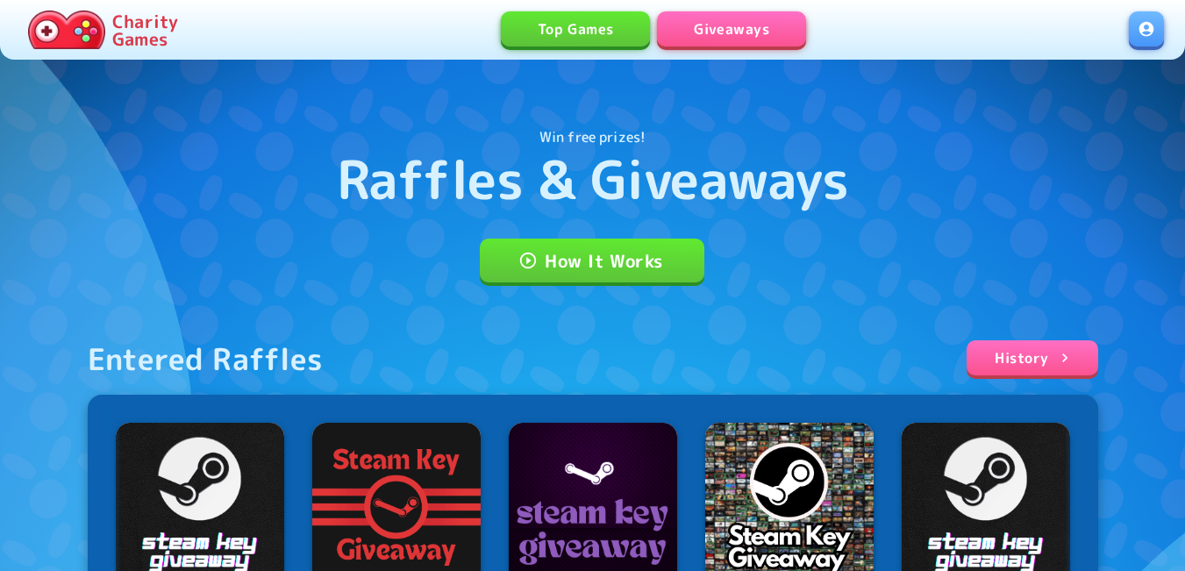
click at [1165, 18] on div "Charity Games Top Games Giveaways" at bounding box center [592, 30] width 1185 height 60
click at [1154, 30] on link at bounding box center [1146, 28] width 35 height 35
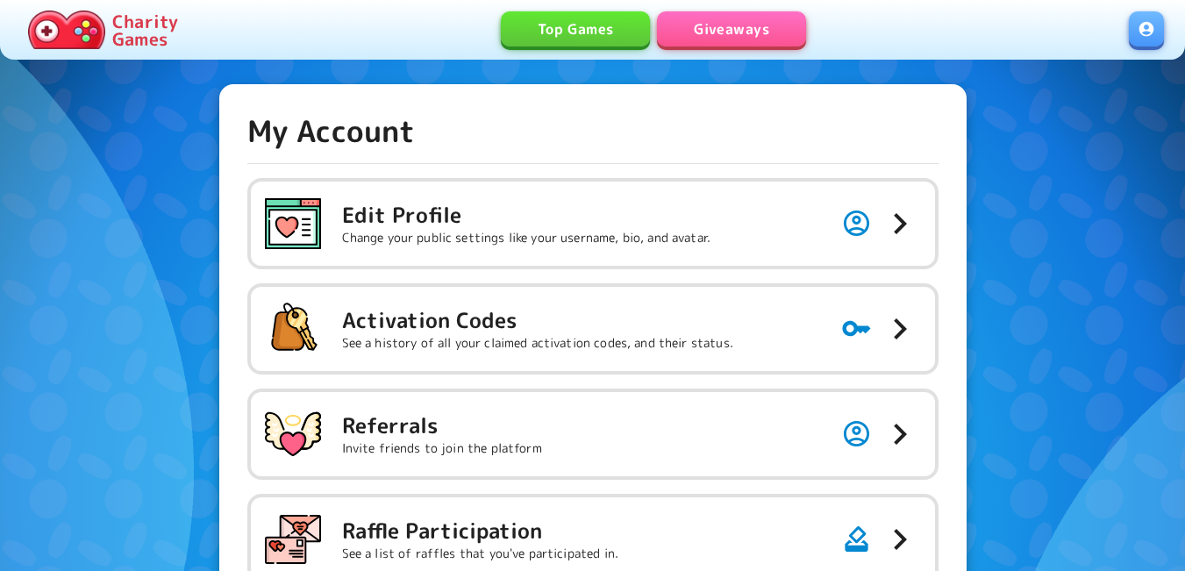
drag, startPoint x: 548, startPoint y: 339, endPoint x: 746, endPoint y: 22, distance: 373.2
click at [548, 339] on p "See a history of all your claimed activation codes, and their status." at bounding box center [537, 343] width 391 height 18
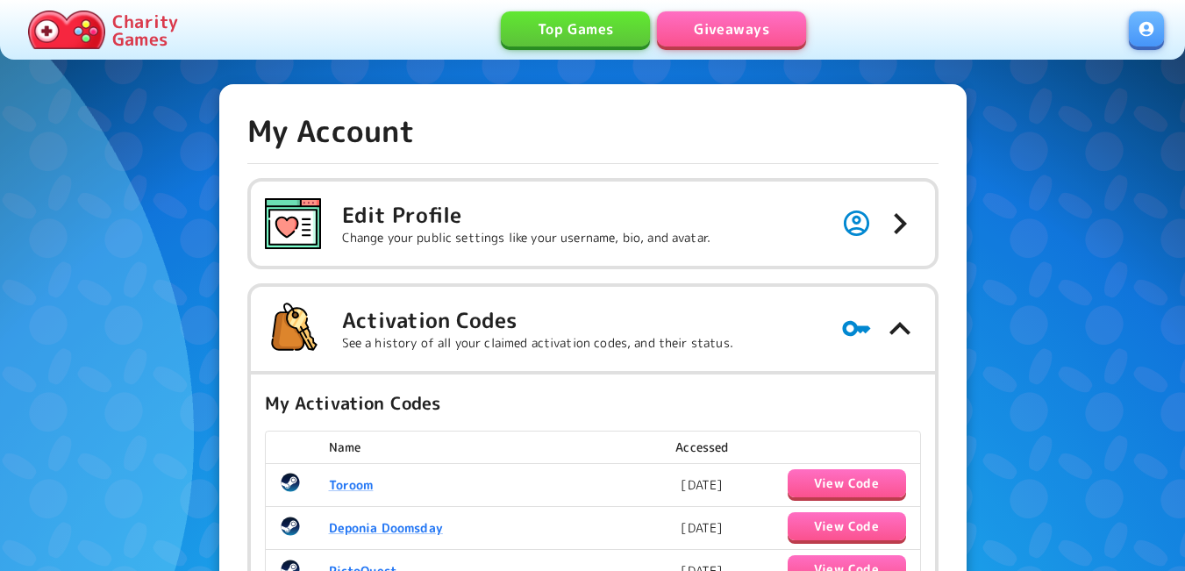
click at [747, 17] on link "Giveaways" at bounding box center [731, 28] width 149 height 35
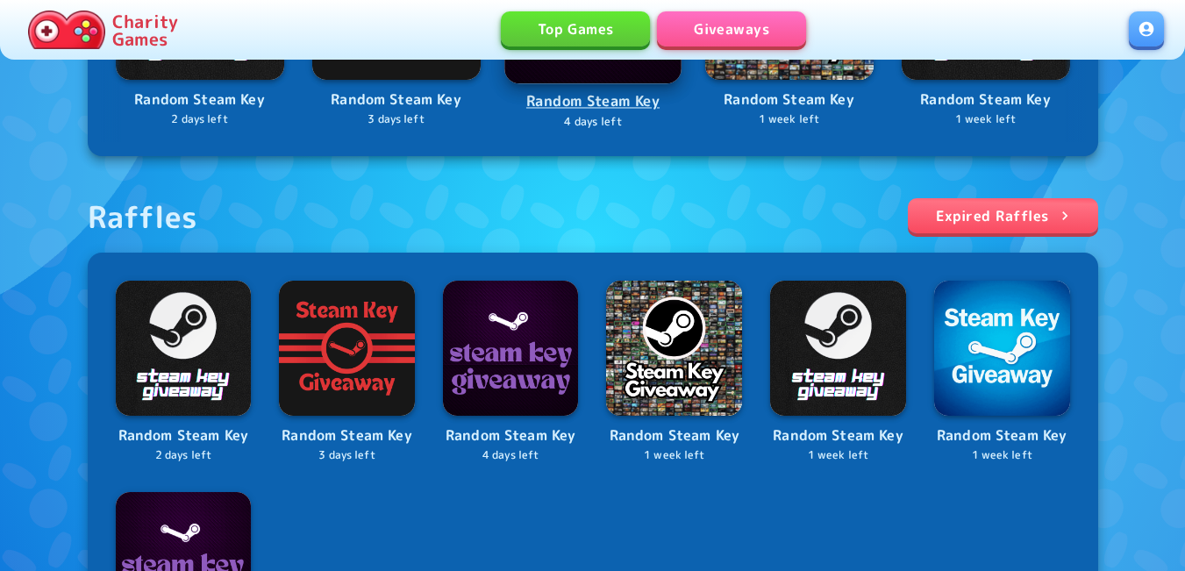
scroll to position [702, 0]
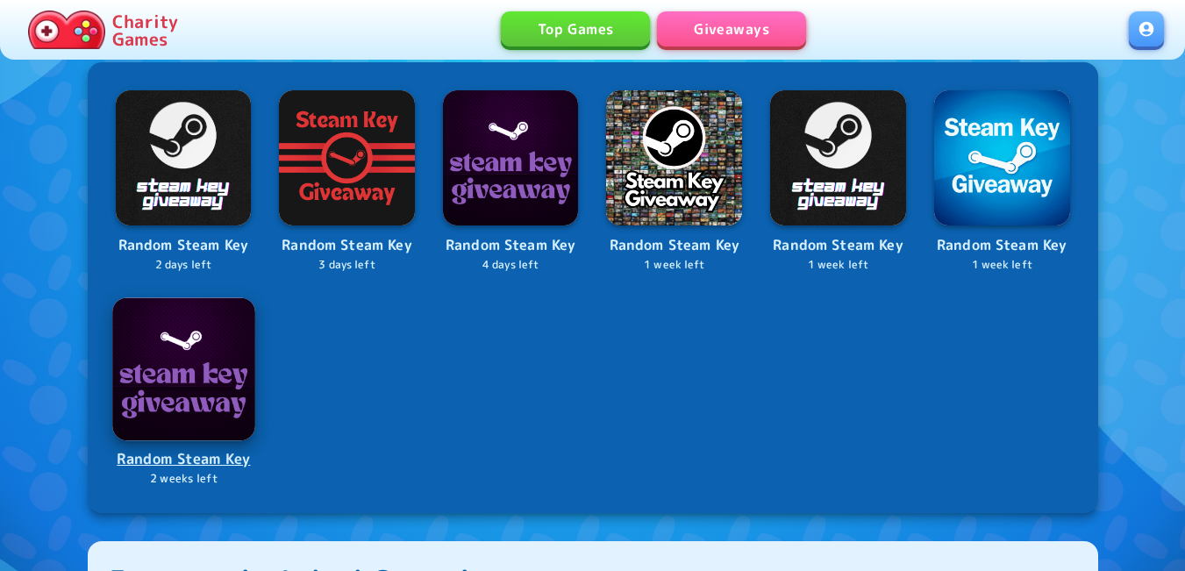
click at [205, 375] on img at bounding box center [183, 368] width 142 height 142
